Goal: Information Seeking & Learning: Learn about a topic

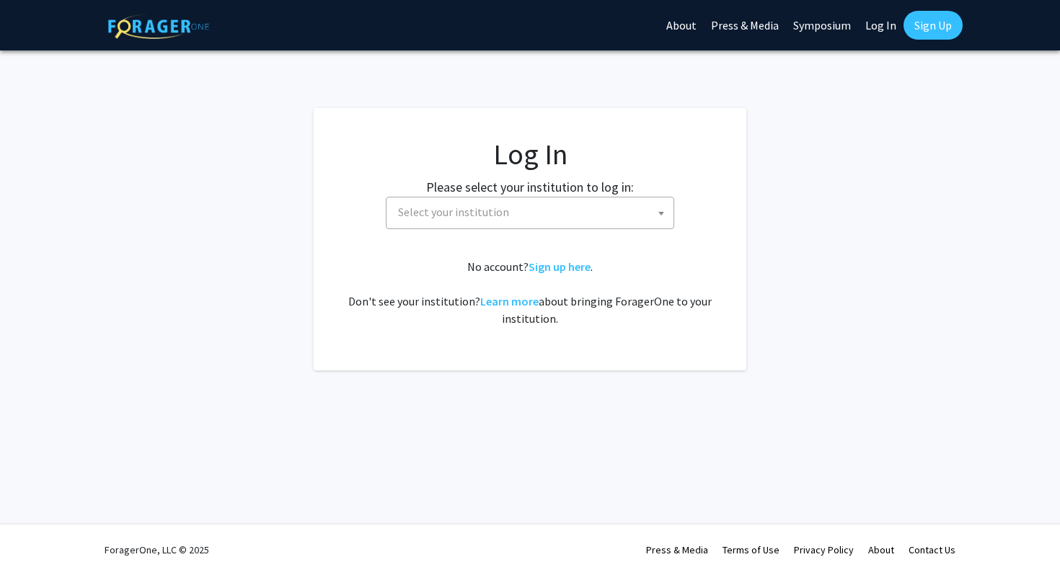
click at [494, 189] on label "Please select your institution to log in:" at bounding box center [530, 186] width 208 height 19
click at [493, 204] on span "Select your institution" at bounding box center [532, 213] width 281 height 30
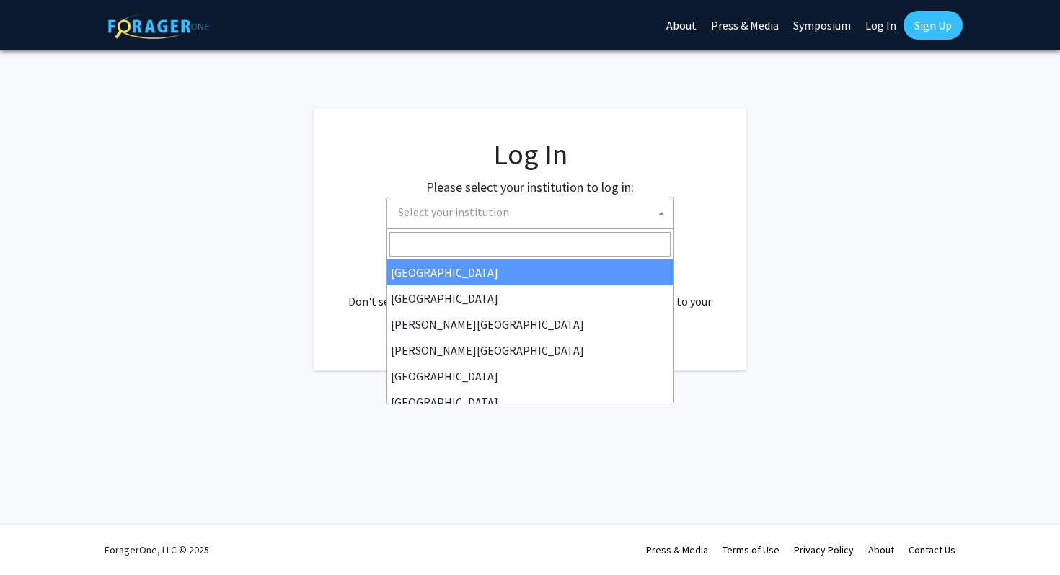
select select "34"
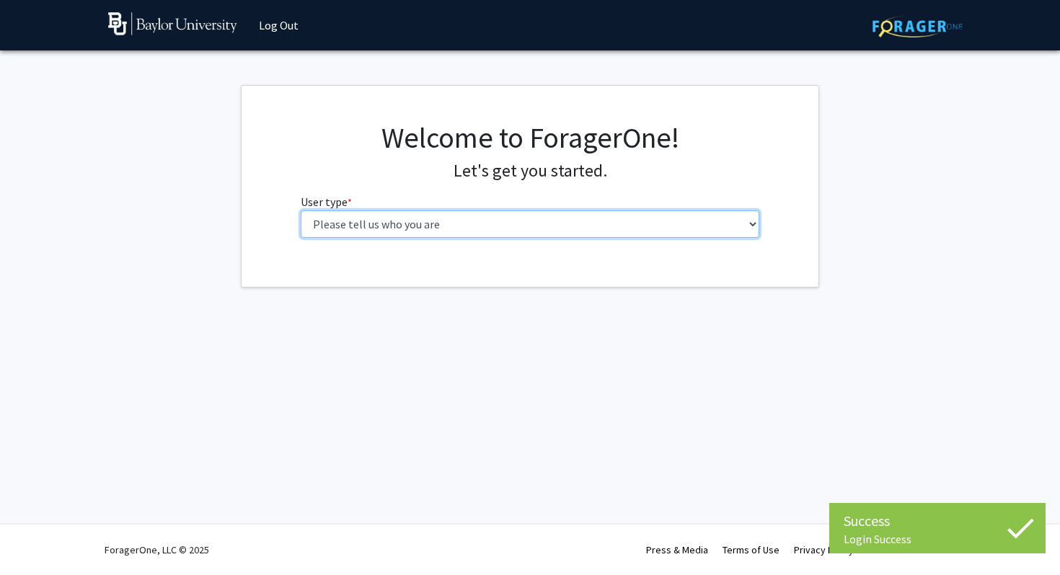
click at [502, 225] on select "Please tell us who you are Undergraduate Student Master's Student Doctoral Cand…" at bounding box center [530, 224] width 459 height 27
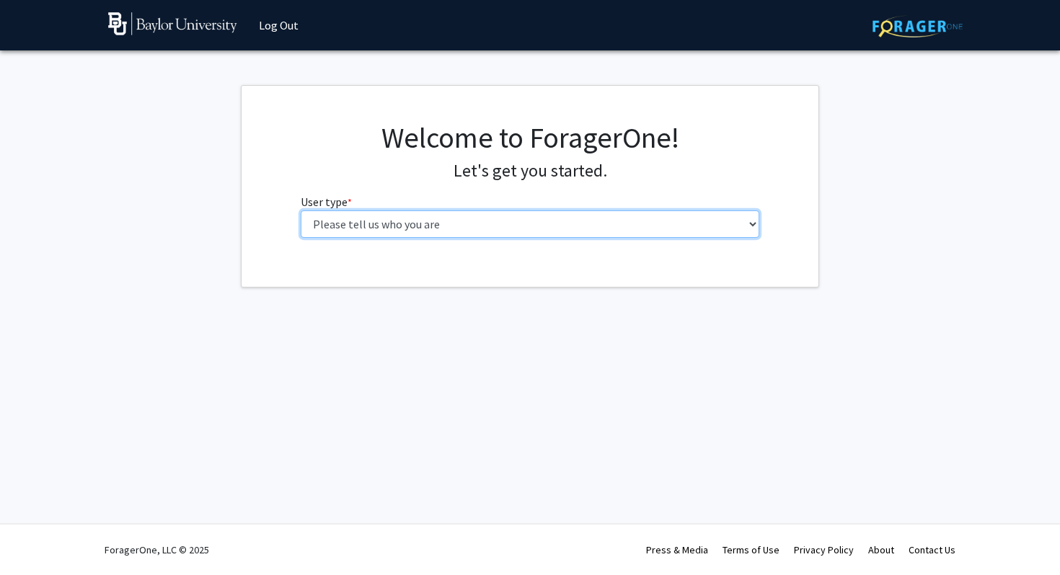
select select "1: undergrad"
click at [301, 211] on select "Please tell us who you are Undergraduate Student Master's Student Doctoral Cand…" at bounding box center [530, 224] width 459 height 27
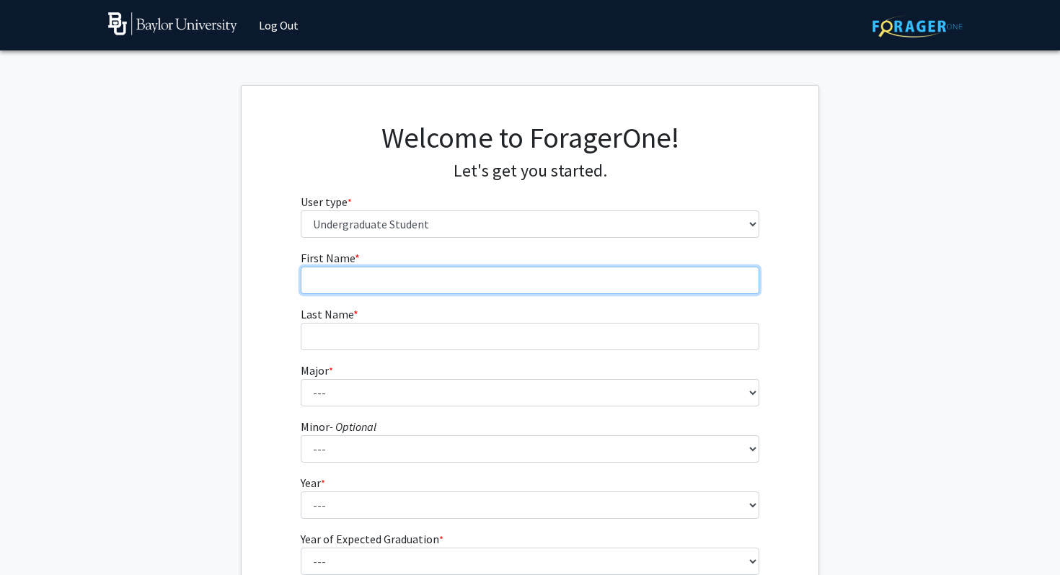
click at [414, 281] on input "First Name * required" at bounding box center [530, 280] width 459 height 27
type input "j"
type input "Joseph"
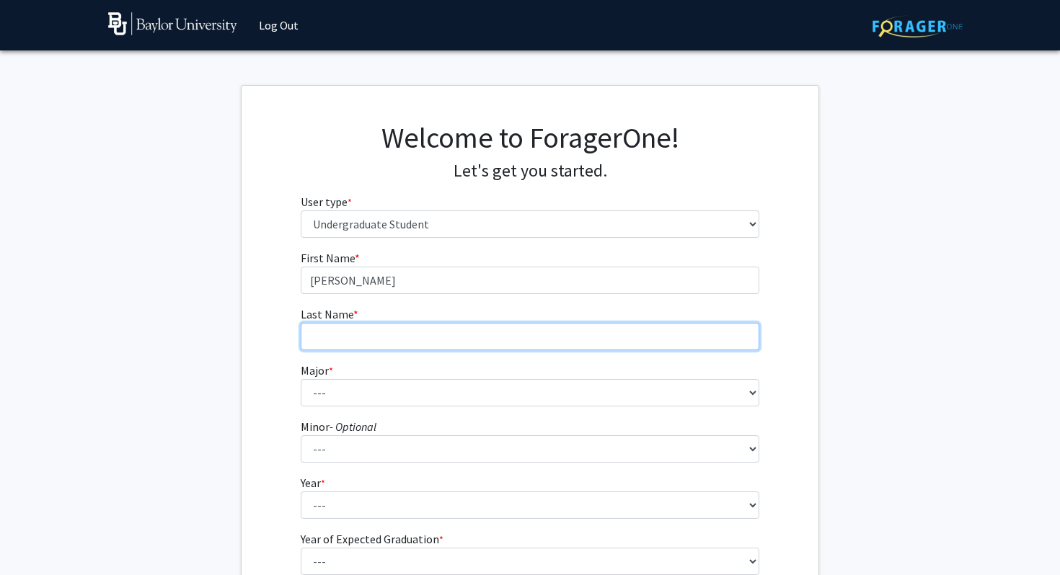
click at [407, 336] on input "Last Name * required" at bounding box center [530, 336] width 459 height 27
type input "Yang"
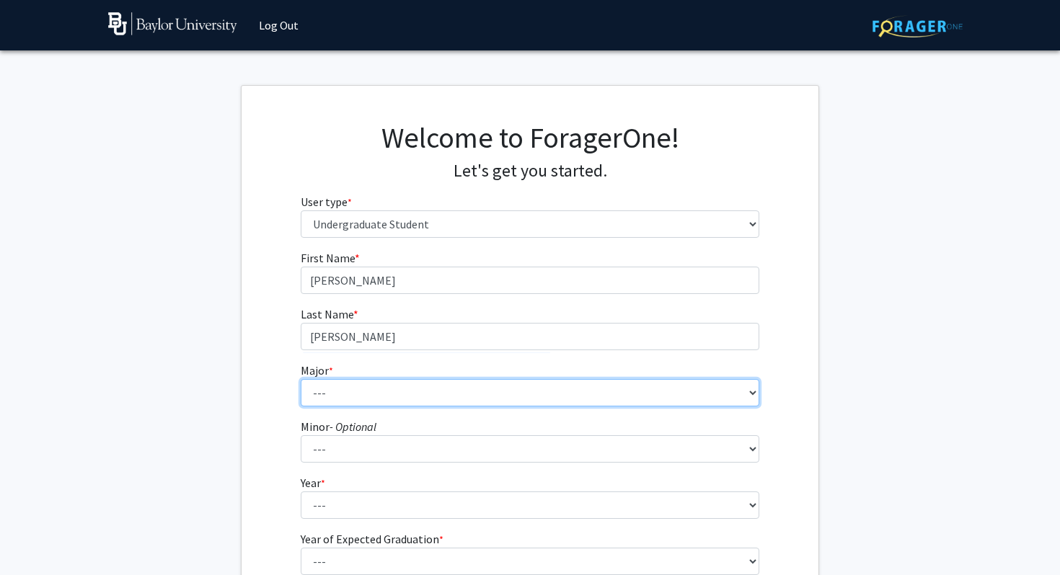
click at [368, 386] on select "--- Accounting American Studies Anthropology Apparel Design & Product Developme…" at bounding box center [530, 392] width 459 height 27
select select "85: 2750"
click at [301, 379] on select "--- Accounting American Studies Anthropology Apparel Design & Product Developme…" at bounding box center [530, 392] width 459 height 27
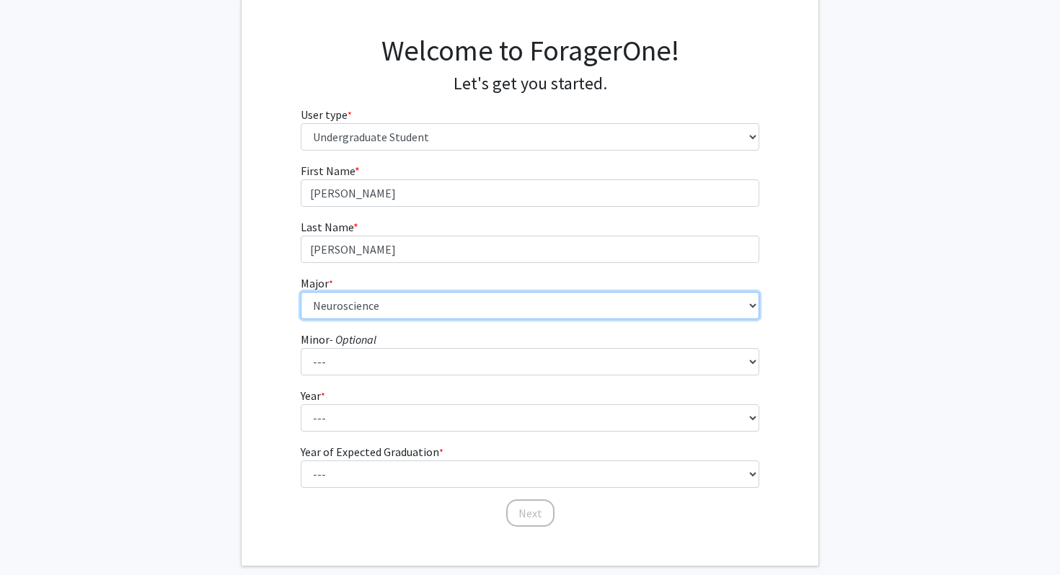
scroll to position [96, 0]
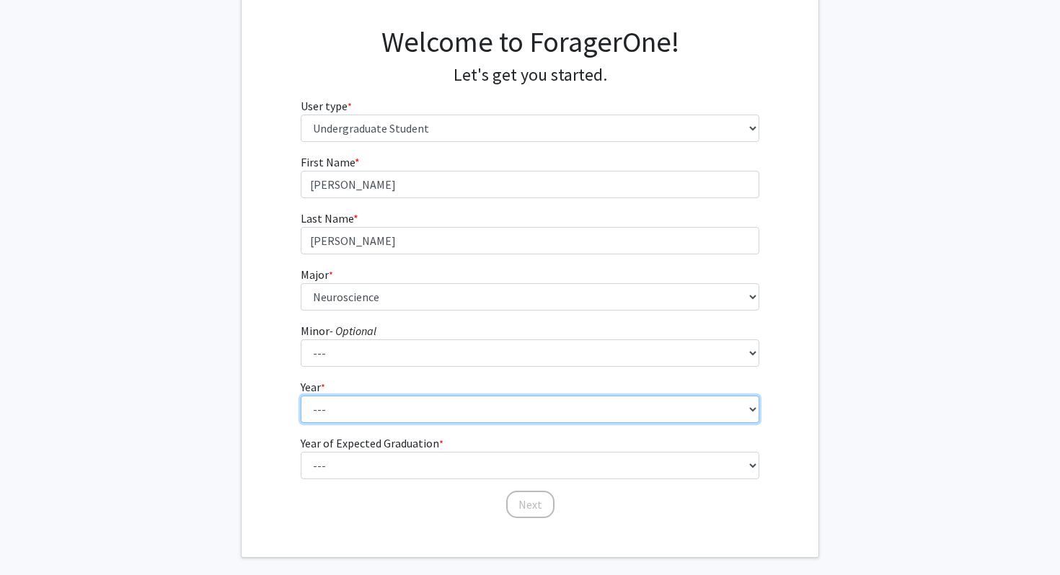
click at [360, 403] on select "--- First-year Sophomore Junior Senior Postbaccalaureate Certificate" at bounding box center [530, 409] width 459 height 27
select select "2: sophomore"
click at [301, 396] on select "--- First-year Sophomore Junior Senior Postbaccalaureate Certificate" at bounding box center [530, 409] width 459 height 27
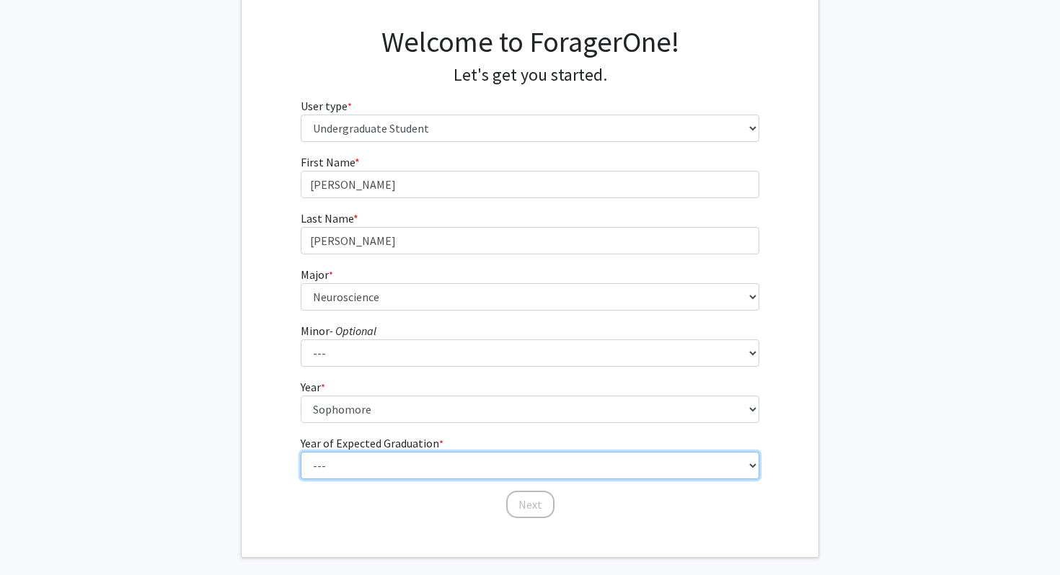
click at [379, 464] on select "--- 2025 2026 2027 2028 2029 2030 2031 2032 2033 2034" at bounding box center [530, 465] width 459 height 27
select select "4: 2028"
click at [301, 452] on select "--- 2025 2026 2027 2028 2029 2030 2031 2032 2033 2034" at bounding box center [530, 465] width 459 height 27
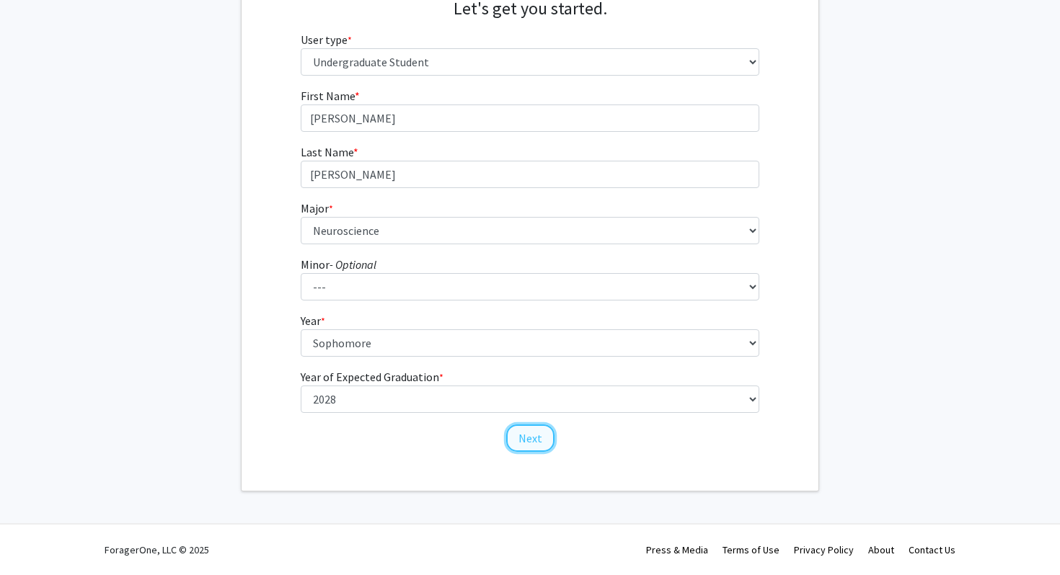
click at [541, 444] on button "Next" at bounding box center [530, 438] width 48 height 27
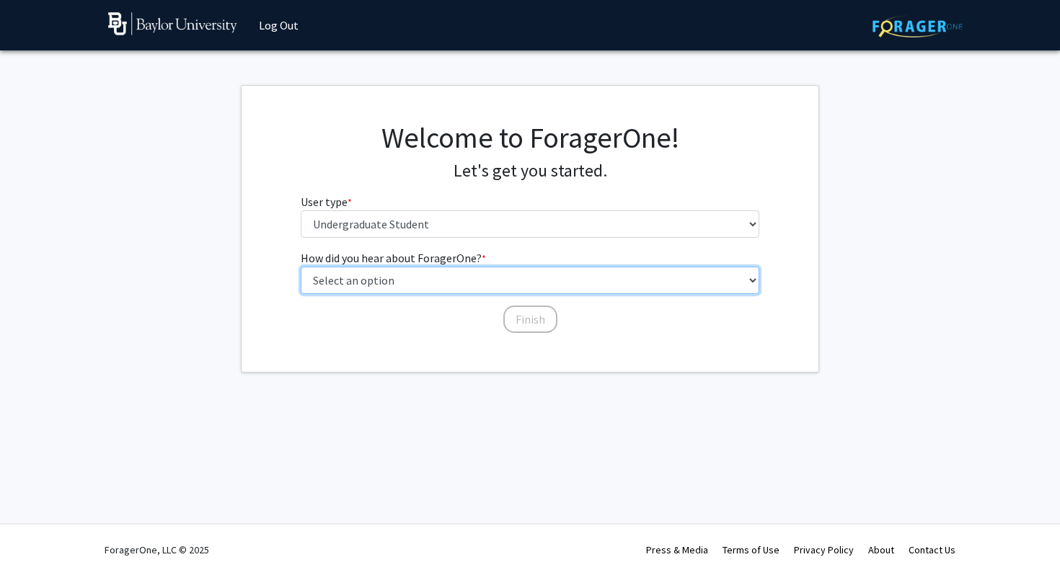
click at [458, 271] on select "Select an option Peer/student recommendation Faculty/staff recommendation Unive…" at bounding box center [530, 280] width 459 height 27
select select "1: peer_recommendation"
click at [301, 267] on select "Select an option Peer/student recommendation Faculty/staff recommendation Unive…" at bounding box center [530, 280] width 459 height 27
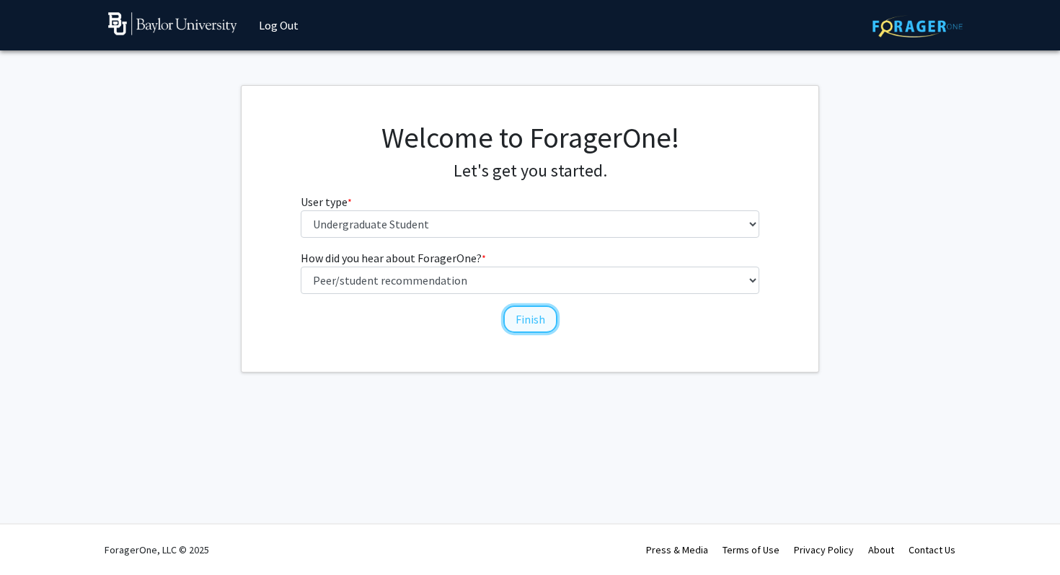
click at [547, 319] on button "Finish" at bounding box center [530, 319] width 54 height 27
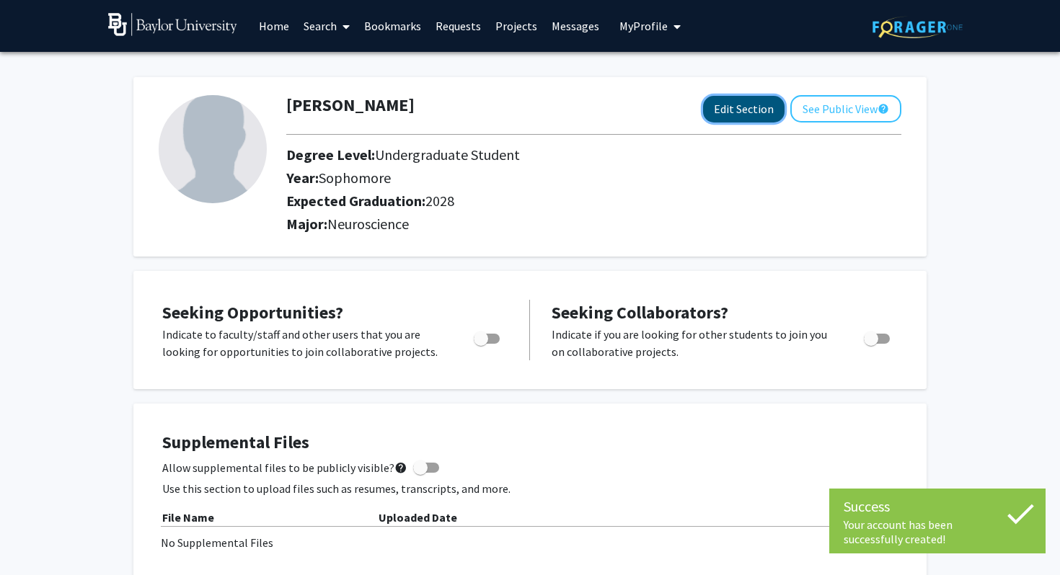
click at [739, 117] on button "Edit Section" at bounding box center [743, 109] width 81 height 27
select select "sophomore"
select select "2028"
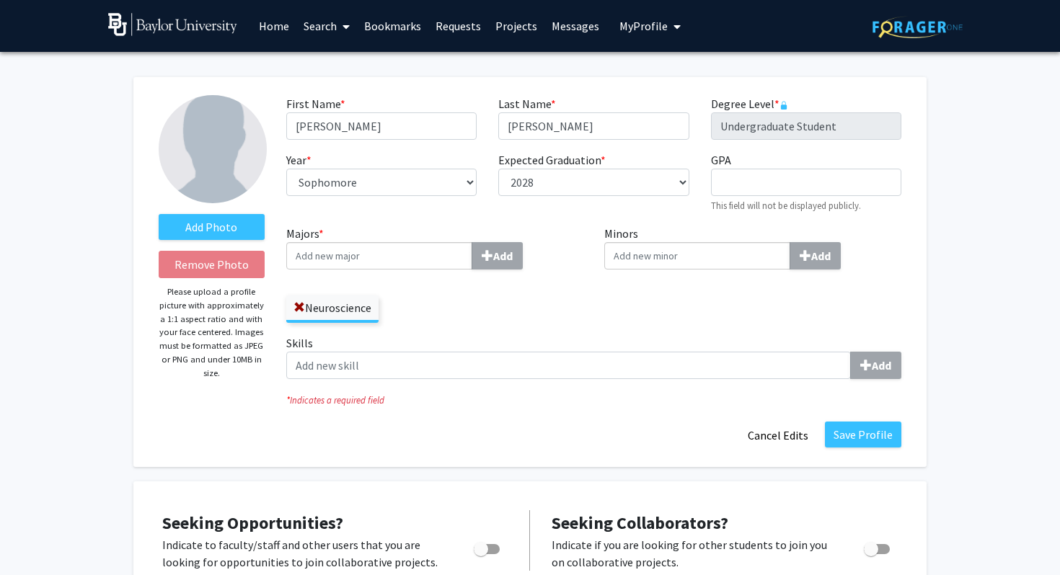
click at [645, 253] on input "Minors Add" at bounding box center [697, 255] width 186 height 27
type input "b"
type input "Busin"
click at [659, 284] on span "ess Administration" at bounding box center [687, 282] width 94 height 14
click at [659, 270] on input "Busin" at bounding box center [697, 255] width 186 height 27
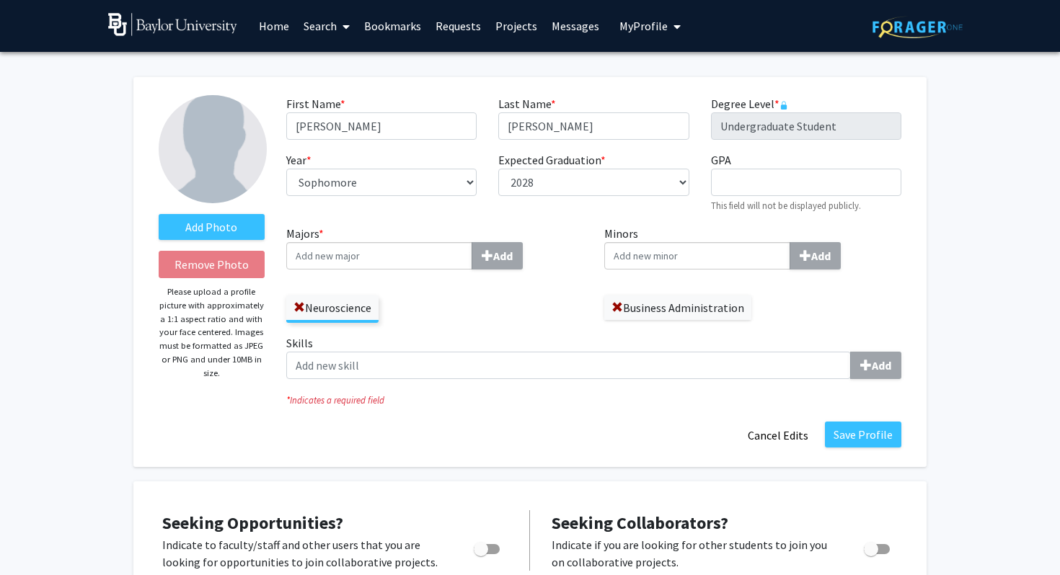
scroll to position [11, 0]
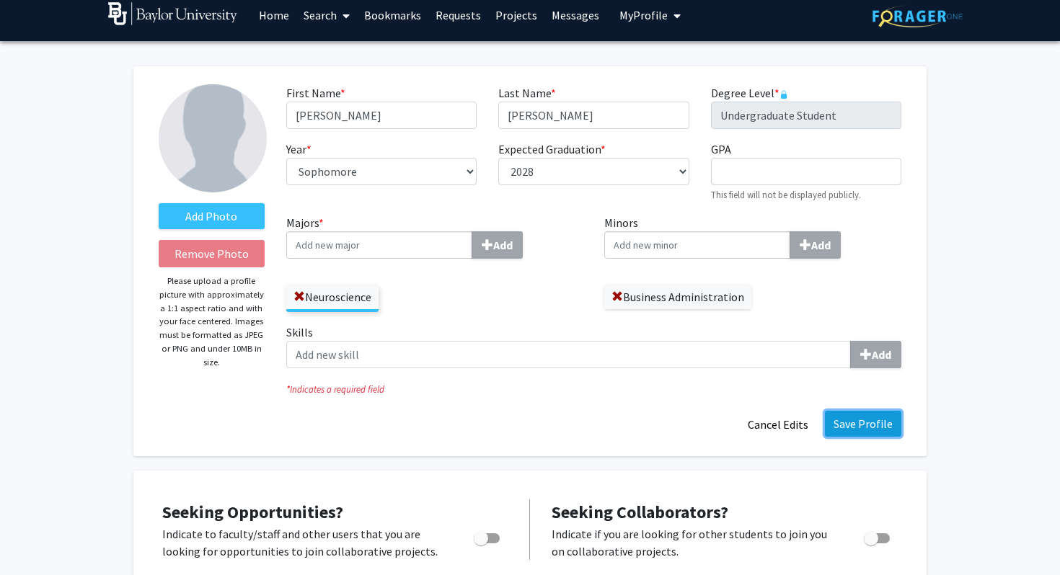
click at [855, 423] on button "Save Profile" at bounding box center [863, 424] width 76 height 26
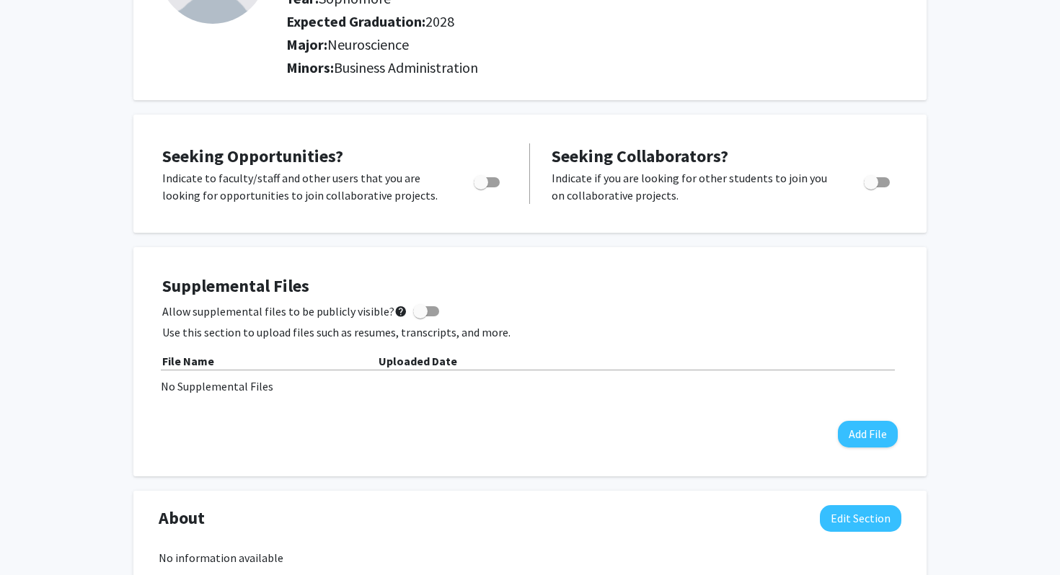
scroll to position [28, 0]
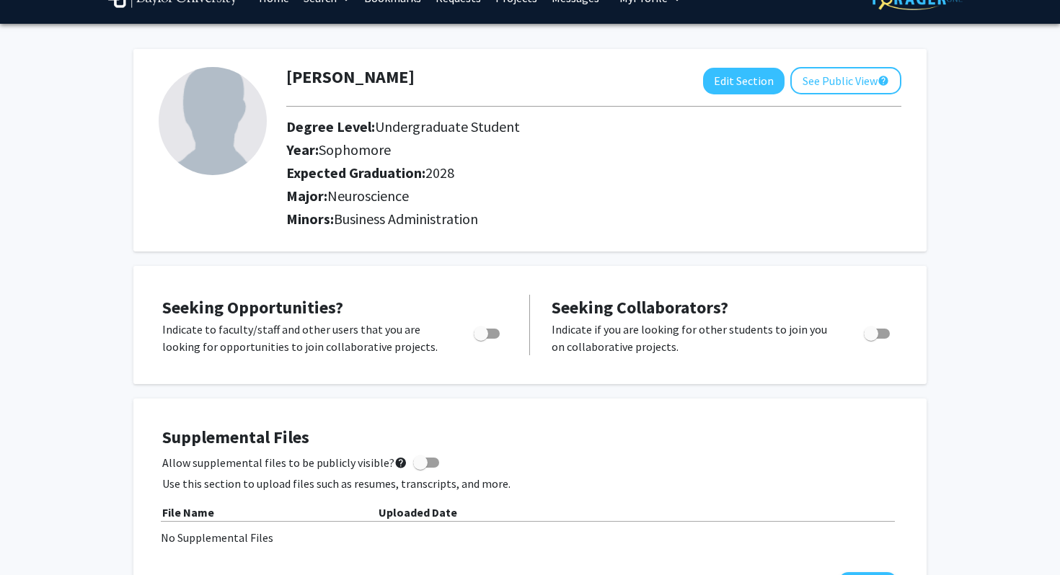
click at [487, 334] on span "Toggle" at bounding box center [481, 334] width 14 height 14
click at [481, 339] on input "Are you actively seeking opportunities?" at bounding box center [480, 339] width 1 height 1
checkbox input "true"
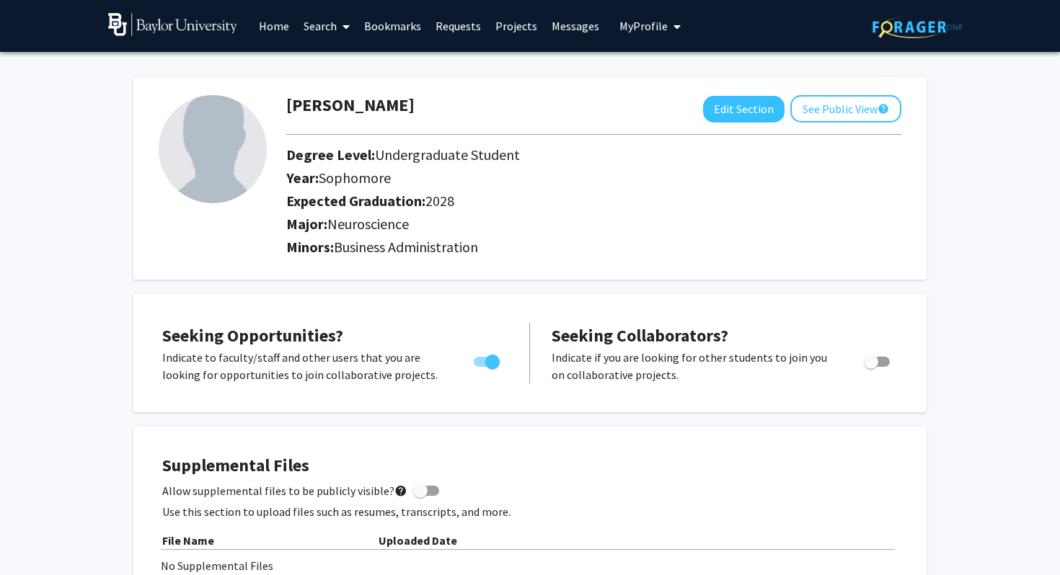
click at [336, 22] on link "Search" at bounding box center [326, 26] width 61 height 50
click at [279, 21] on link "Home" at bounding box center [274, 26] width 45 height 50
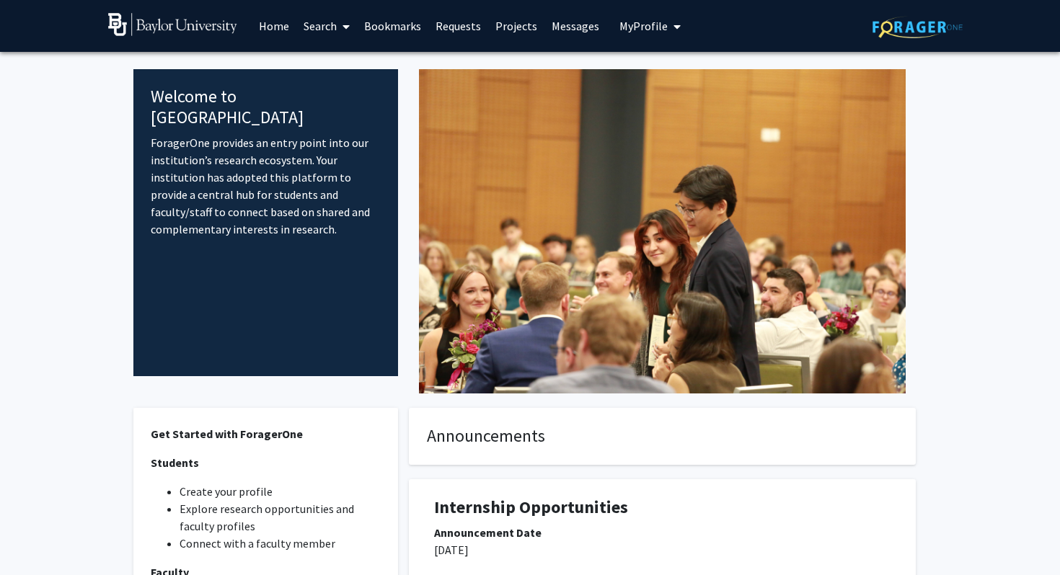
click at [508, 29] on link "Projects" at bounding box center [516, 26] width 56 height 50
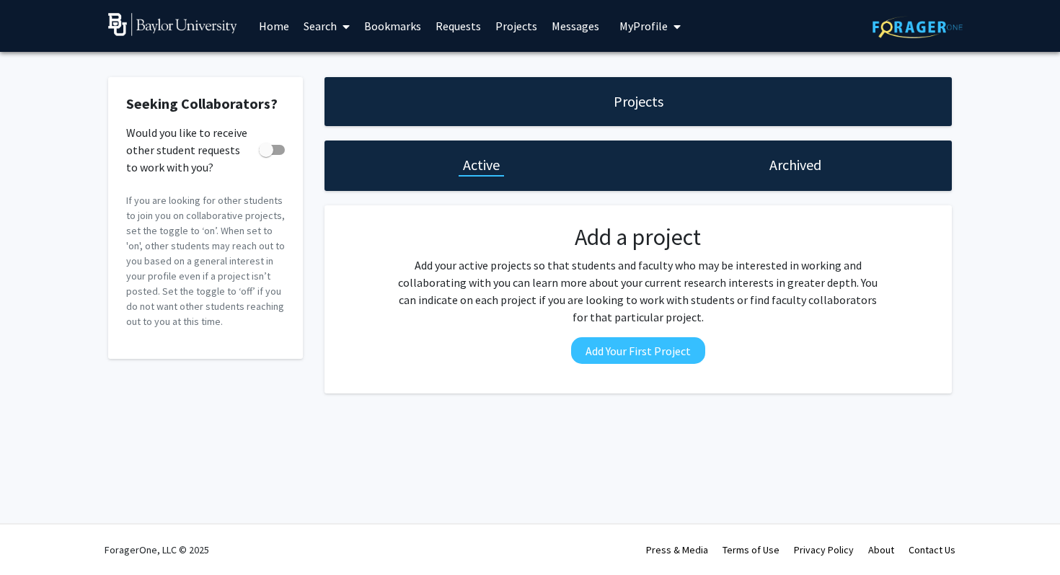
click at [569, 32] on link "Messages" at bounding box center [575, 26] width 62 height 50
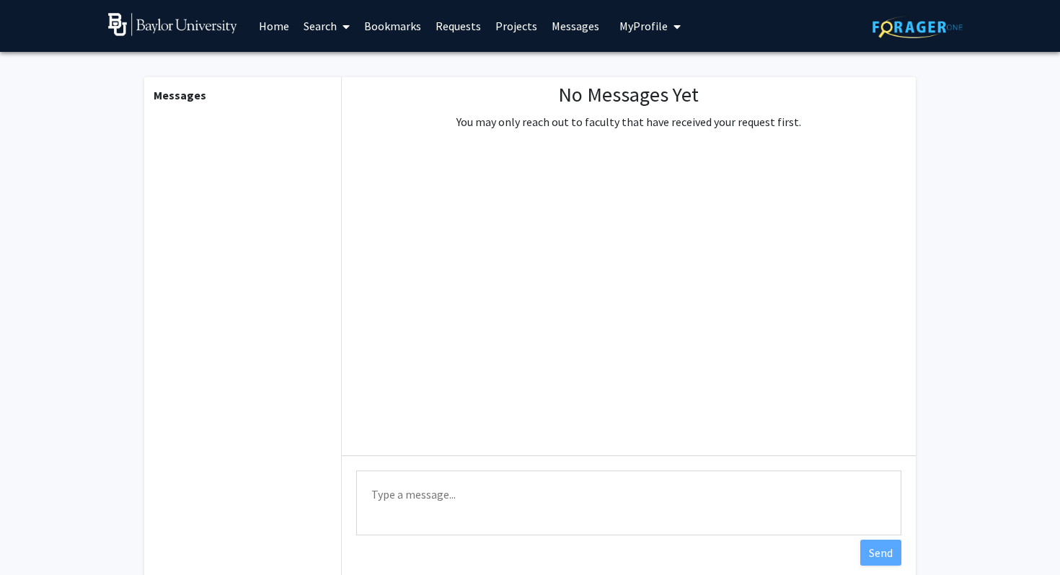
click at [271, 30] on link "Home" at bounding box center [274, 26] width 45 height 50
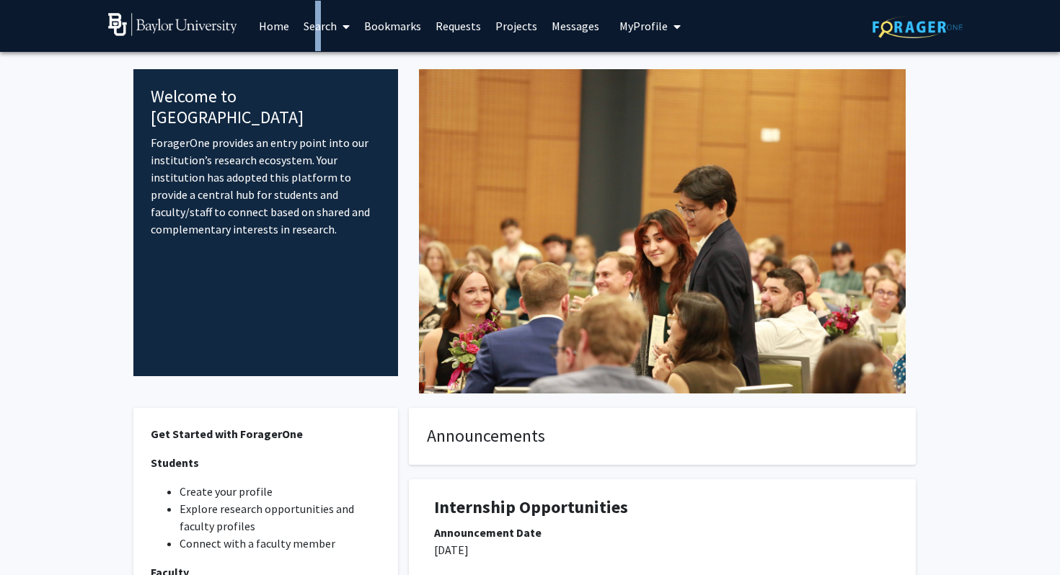
click at [311, 25] on link "Search" at bounding box center [326, 26] width 61 height 50
click at [269, 17] on link "Home" at bounding box center [274, 26] width 45 height 50
click at [642, 63] on div "Welcome to ForagerOne ForagerOne provides an entry point into our institution’s…" at bounding box center [529, 532] width 793 height 961
click at [312, 30] on link "Search" at bounding box center [326, 26] width 61 height 50
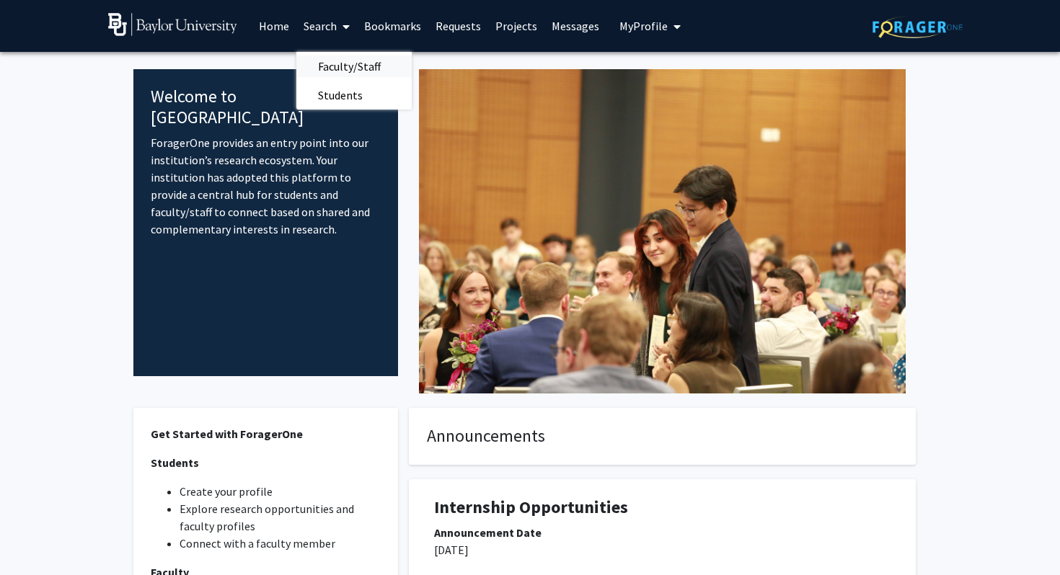
click at [340, 69] on span "Faculty/Staff" at bounding box center [349, 66] width 106 height 29
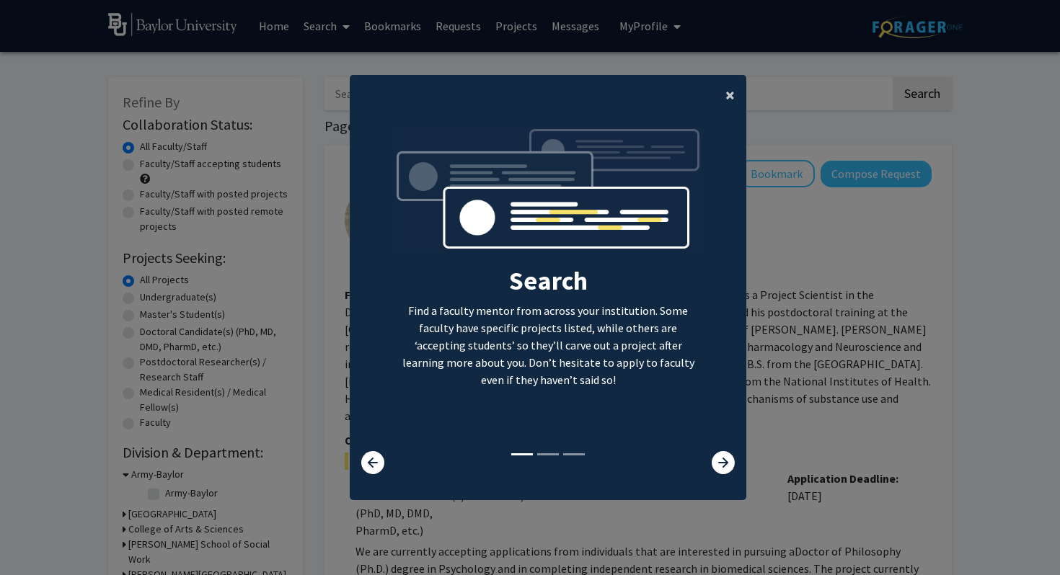
click at [730, 97] on span "×" at bounding box center [729, 95] width 9 height 22
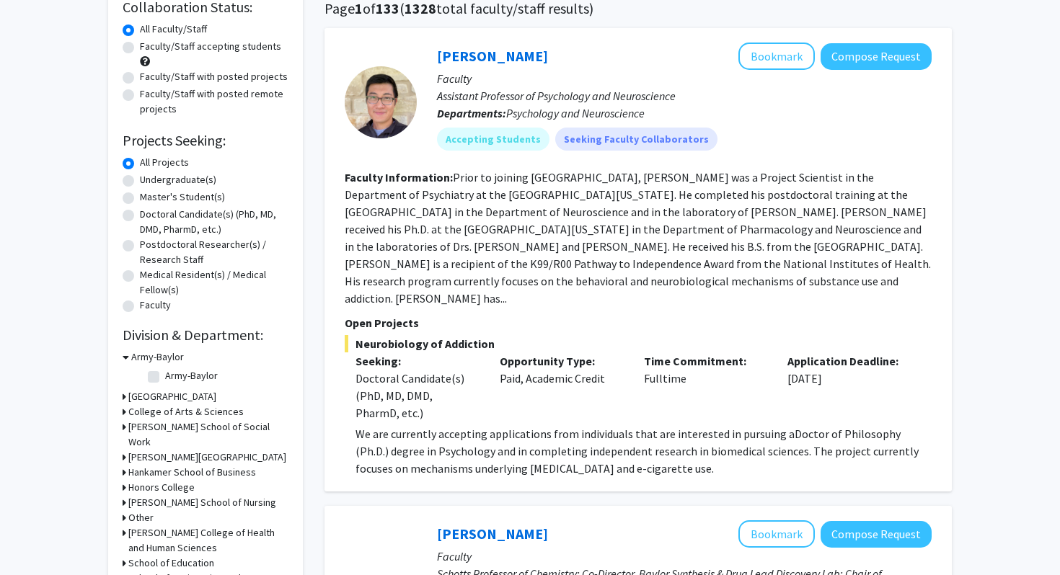
scroll to position [123, 0]
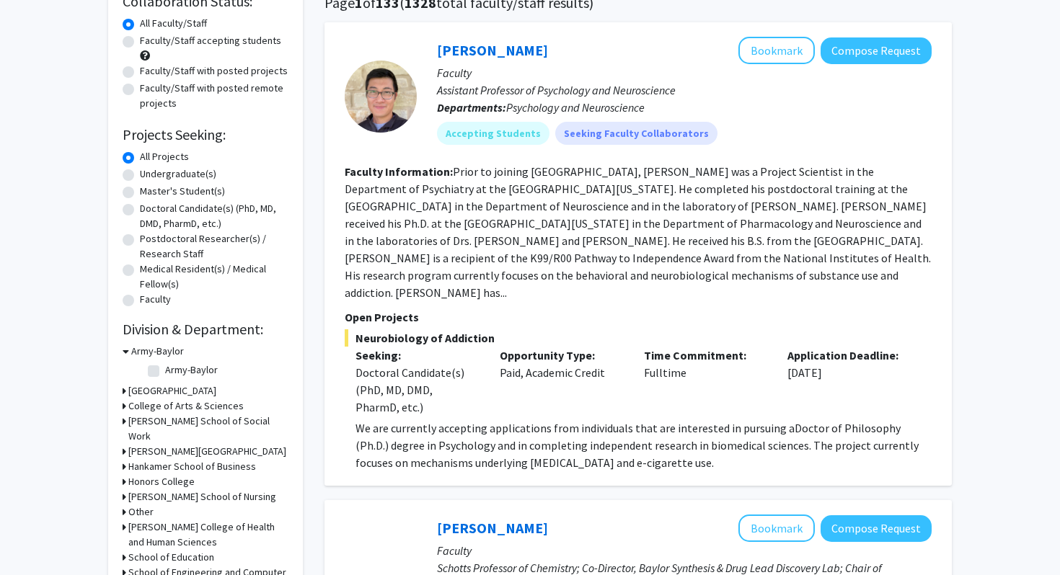
click at [668, 376] on div "Time Commitment: Fulltime" at bounding box center [705, 381] width 144 height 69
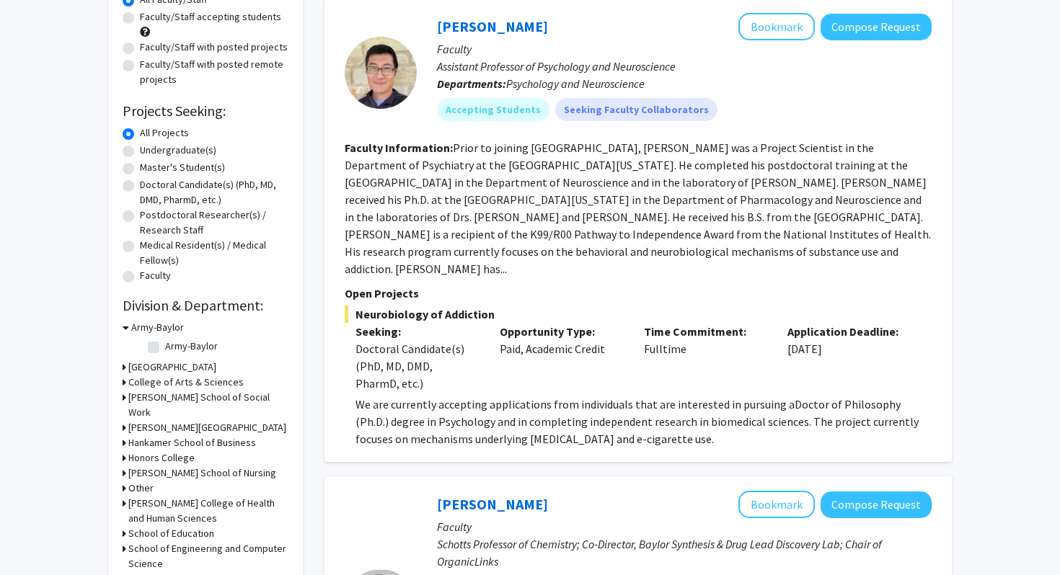
scroll to position [0, 0]
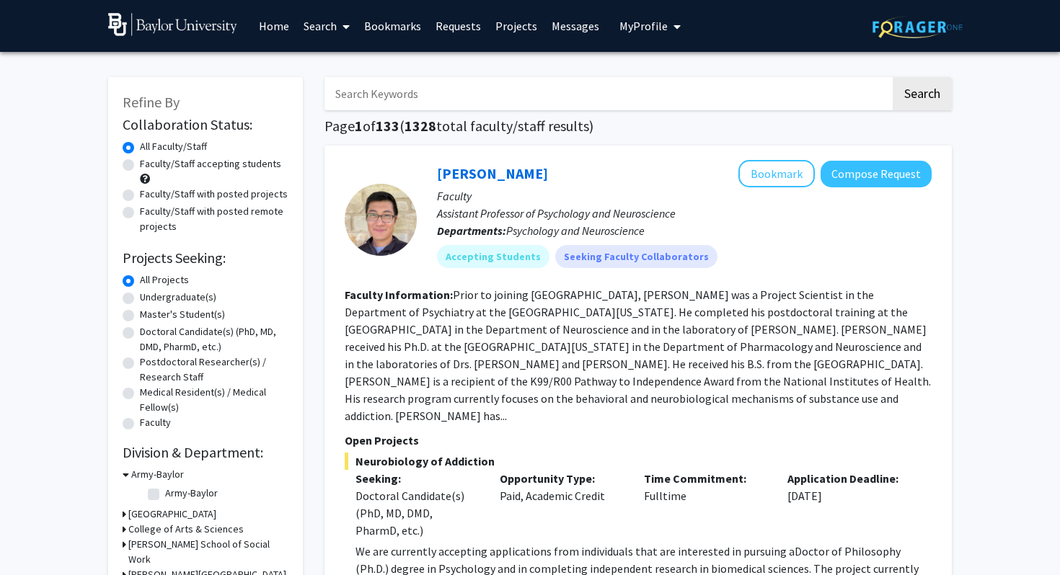
click at [140, 301] on label "Undergraduate(s)" at bounding box center [178, 297] width 76 height 15
click at [140, 299] on input "Undergraduate(s)" at bounding box center [144, 294] width 9 height 9
radio input "true"
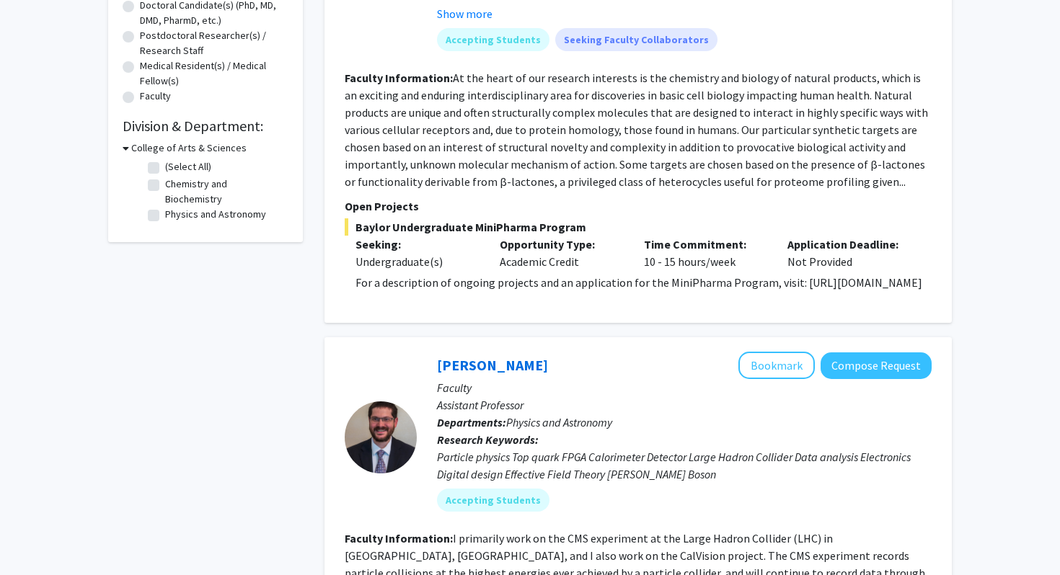
scroll to position [131, 0]
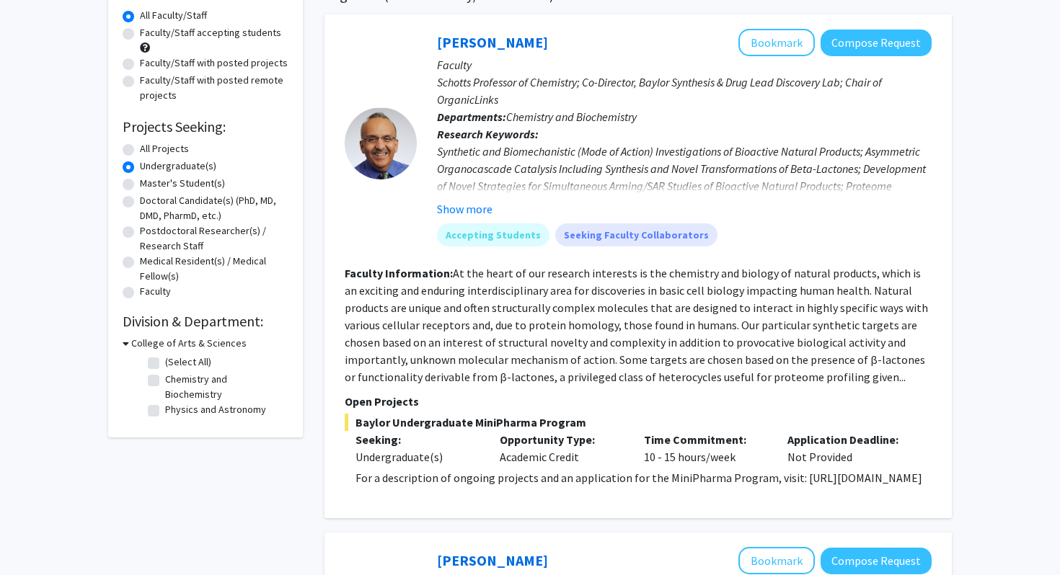
click at [740, 280] on fg-read-more "At the heart of our research interests is the chemistry and biology of natural …" at bounding box center [636, 325] width 583 height 118
click at [480, 206] on button "Show more" at bounding box center [465, 208] width 56 height 17
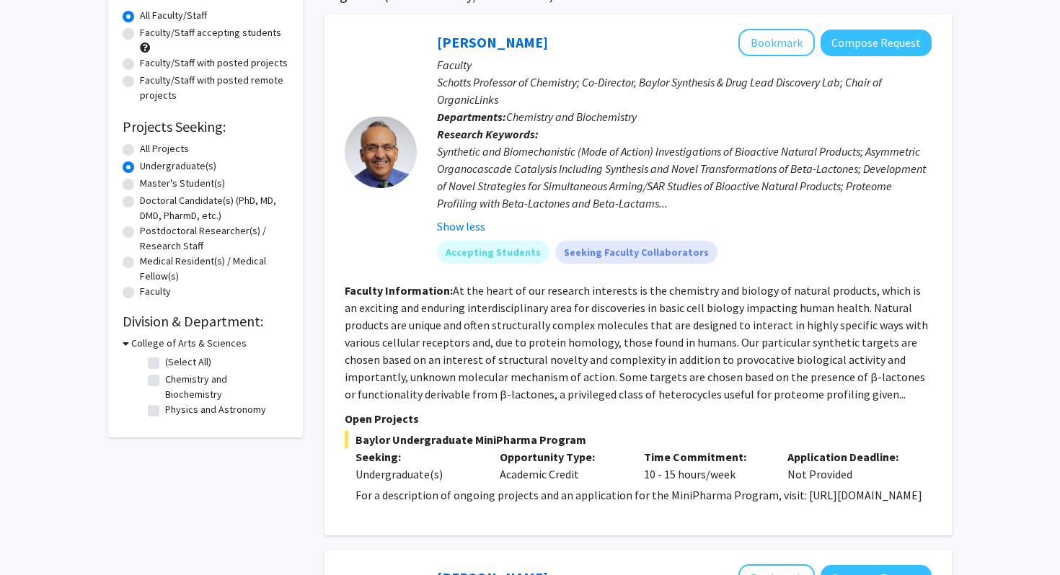
scroll to position [0, 0]
